Goal: Task Accomplishment & Management: Use online tool/utility

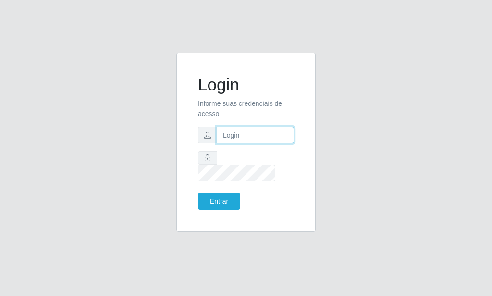
click at [259, 142] on input "text" at bounding box center [255, 134] width 77 height 17
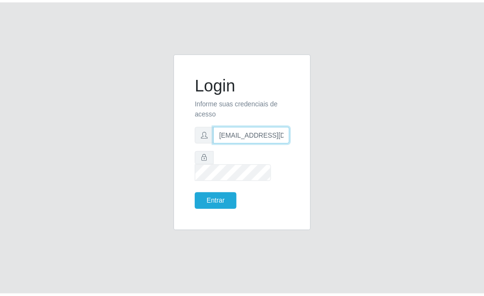
scroll to position [0, 1]
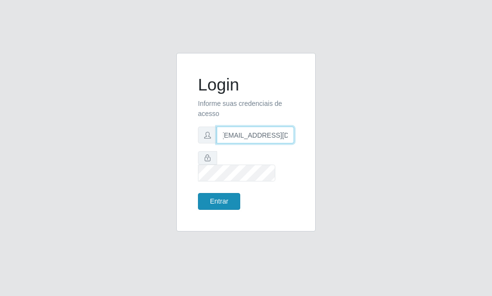
type input "[EMAIL_ADDRESS][DOMAIN_NAME]"
click at [224, 198] on button "Entrar" at bounding box center [219, 201] width 42 height 17
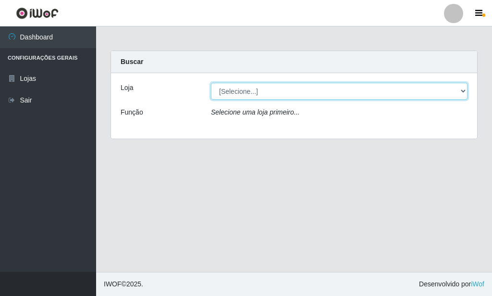
click at [211, 83] on select "[Selecione...] Rede Potiguar 6 - Extremoz" at bounding box center [339, 91] width 257 height 17
select select "80"
click option "Rede Potiguar 6 - Extremoz" at bounding box center [0, 0] width 0 height 0
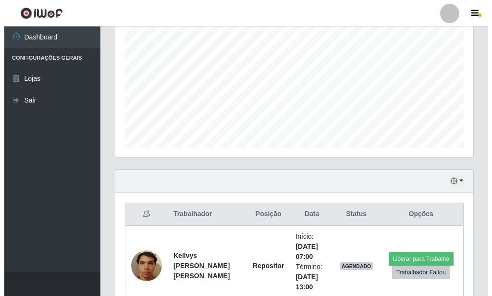
scroll to position [252, 0]
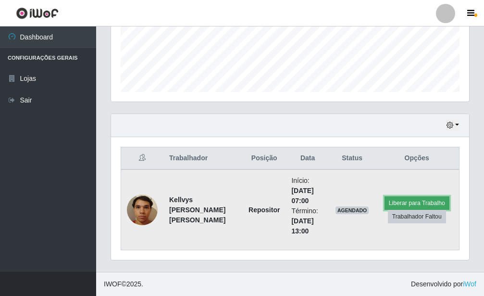
click at [389, 202] on button "Liberar para Trabalho" at bounding box center [417, 202] width 65 height 13
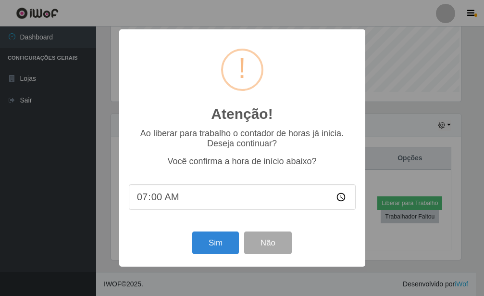
scroll to position [480739, 480580]
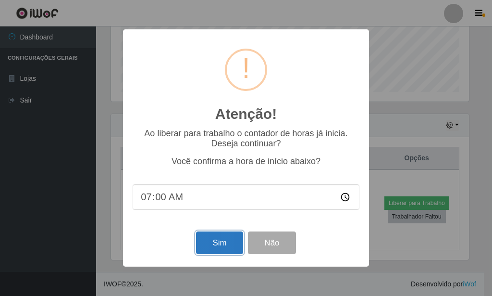
click at [237, 243] on button "Sim" at bounding box center [219, 242] width 47 height 23
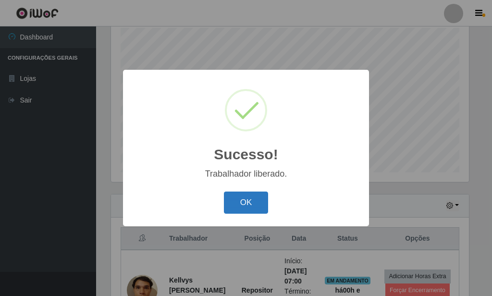
click at [245, 208] on button "OK" at bounding box center [246, 202] width 45 height 23
